Goal: Task Accomplishment & Management: Use online tool/utility

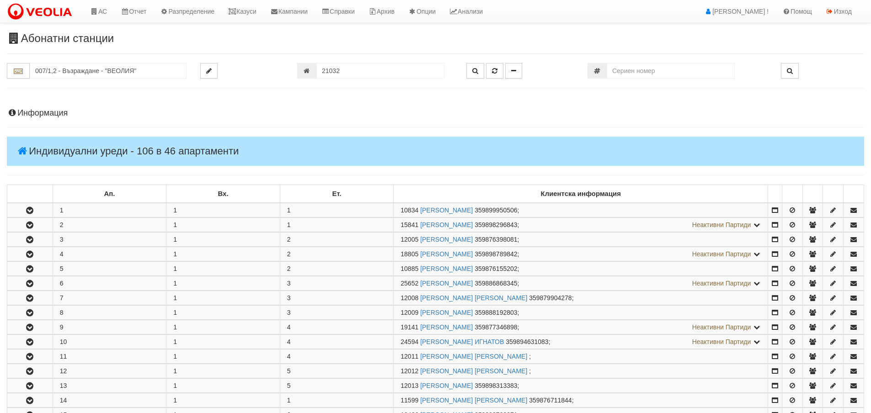
scroll to position [457, 0]
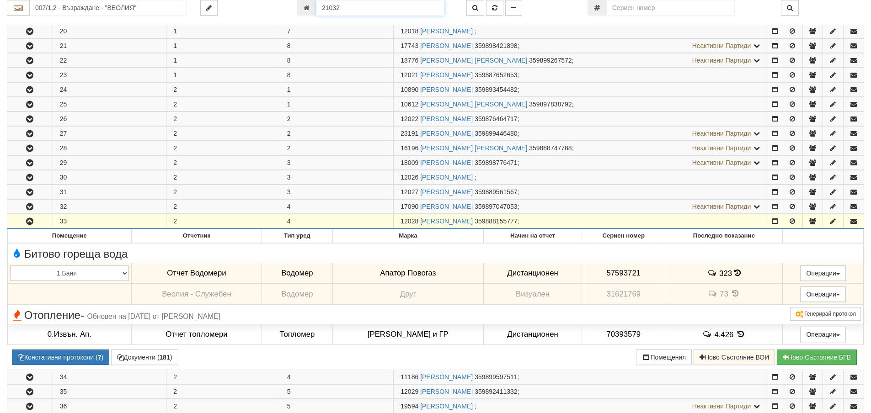
click at [348, 12] on input "21032" at bounding box center [380, 8] width 128 height 16
type input "9252"
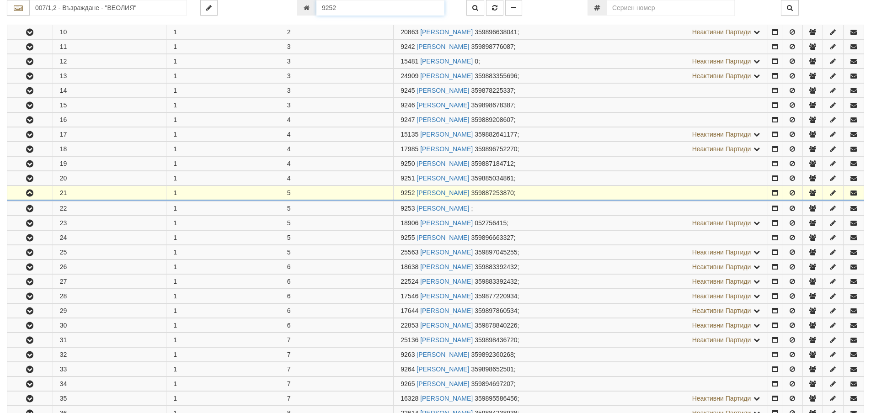
scroll to position [473, 0]
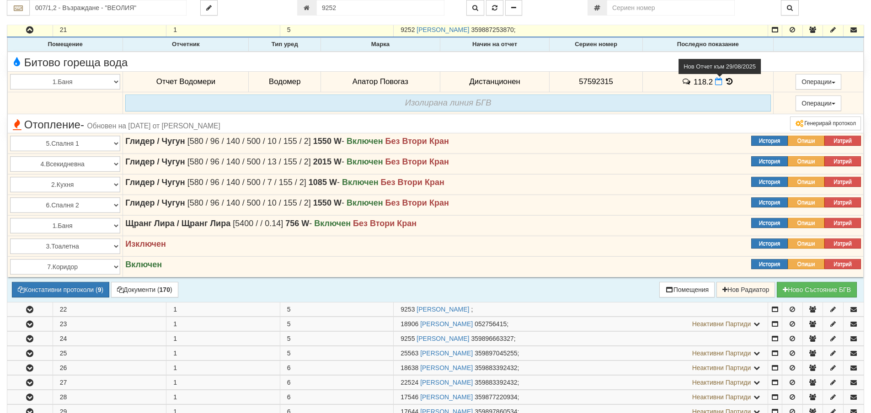
click at [718, 82] on icon at bounding box center [718, 82] width 7 height 8
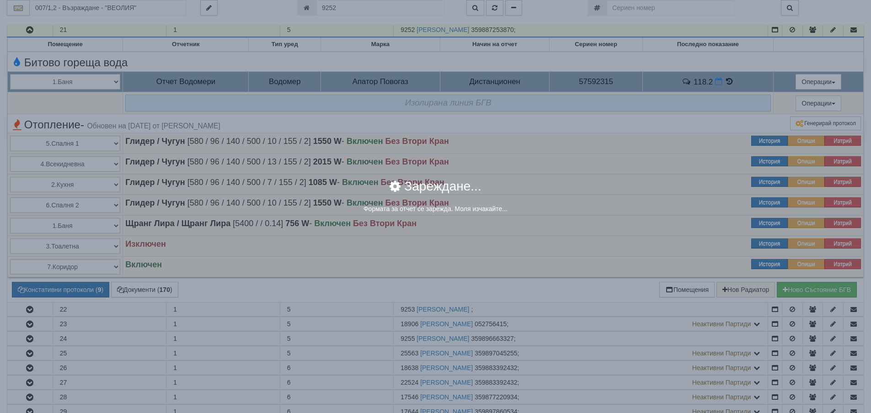
select select "8ac75930-9bfd-e511-80be-8d5a1dced85a"
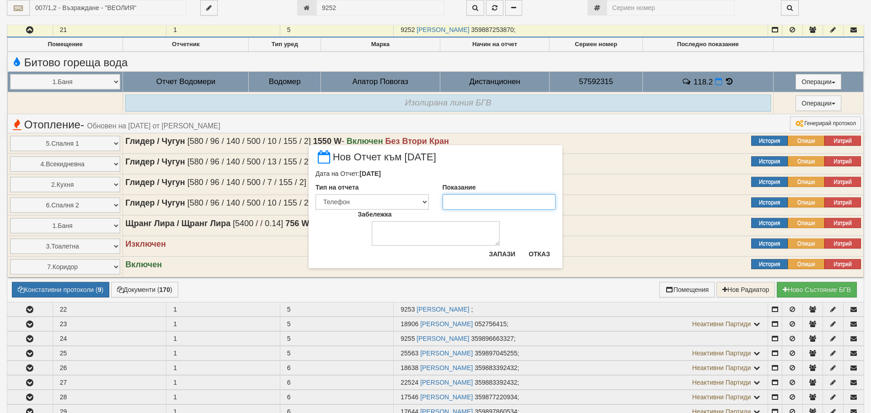
click at [469, 205] on input "Показание" at bounding box center [499, 202] width 113 height 16
type input "119.2"
click at [491, 249] on button "Запази" at bounding box center [501, 254] width 37 height 15
